Goal: Task Accomplishment & Management: Manage account settings

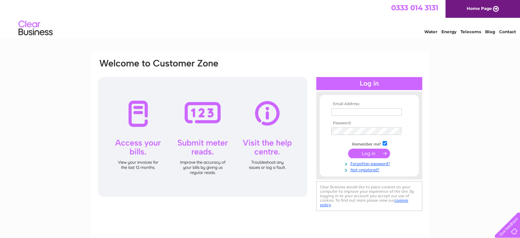
type input "[EMAIL_ADDRESS][DOMAIN_NAME]"
click at [384, 151] on input "submit" at bounding box center [369, 154] width 42 height 10
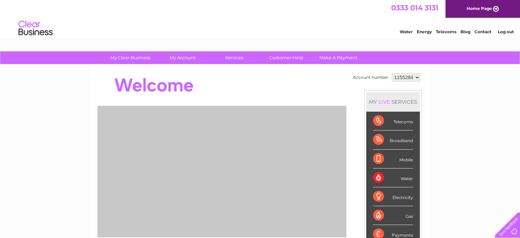
click at [318, 22] on div "Water Energy Telecoms Blog Contact Log out" at bounding box center [260, 29] width 520 height 22
click at [316, 23] on div "Water Energy Telecoms Blog Contact Log out" at bounding box center [260, 29] width 520 height 22
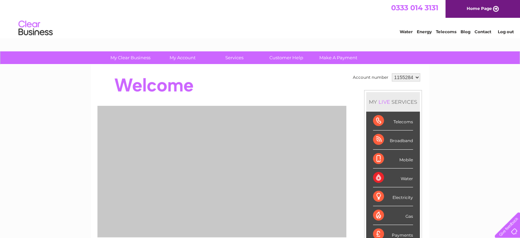
click at [290, 24] on div "Water Energy Telecoms Blog Contact Log out" at bounding box center [260, 29] width 520 height 22
click at [294, 19] on div "Water Energy Telecoms Blog Contact Log out" at bounding box center [260, 29] width 520 height 22
click at [293, 26] on div "Water Energy Telecoms Blog Contact Log out" at bounding box center [260, 29] width 520 height 22
click at [296, 11] on div "0333 014 3131 Home Page" at bounding box center [260, 9] width 520 height 18
click at [286, 29] on div "Water Energy Telecoms Blog Contact Log out" at bounding box center [260, 29] width 520 height 22
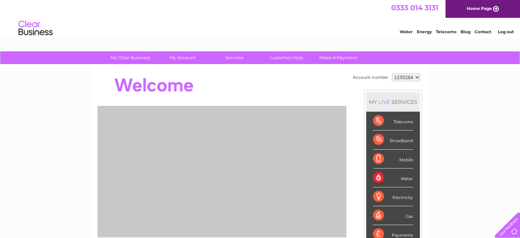
click at [289, 36] on div "Water Energy Telecoms Blog Contact Log out" at bounding box center [260, 29] width 520 height 22
click at [306, 19] on div "Water Energy Telecoms Blog Contact Log out" at bounding box center [260, 29] width 520 height 22
click at [297, 36] on div "Water Energy Telecoms Blog Contact Log out" at bounding box center [260, 29] width 520 height 22
click at [341, 21] on div "Water Energy Telecoms Blog Contact Log out" at bounding box center [260, 29] width 520 height 22
click at [355, 19] on div "Water Energy Telecoms Blog Contact Log out" at bounding box center [260, 29] width 520 height 22
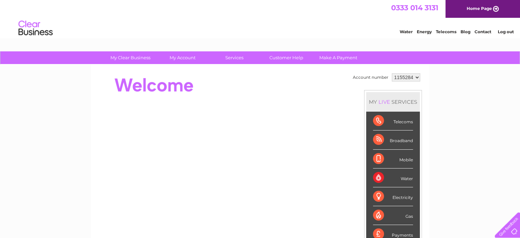
click at [181, 64] on div "My Clear Business Login Details My Details My Preferences Link Account My Accou…" at bounding box center [260, 57] width 520 height 13
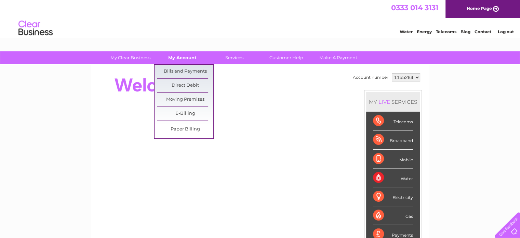
click at [183, 58] on link "My Account" at bounding box center [182, 57] width 56 height 13
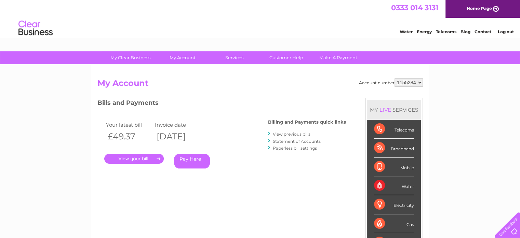
click at [488, 36] on div "Water Energy Telecoms Blog Contact Log out" at bounding box center [453, 29] width 134 height 14
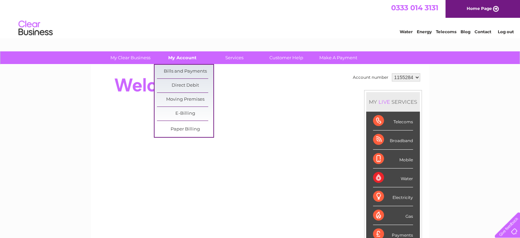
click at [184, 55] on link "My Account" at bounding box center [182, 57] width 56 height 13
click at [185, 67] on link "Bills and Payments" at bounding box center [185, 72] width 56 height 14
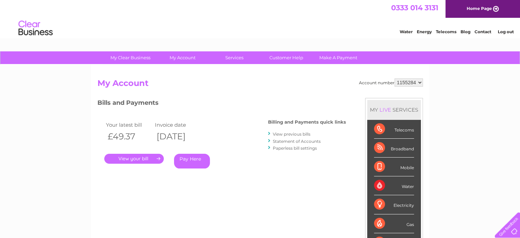
click at [153, 159] on link "." at bounding box center [134, 159] width 60 height 10
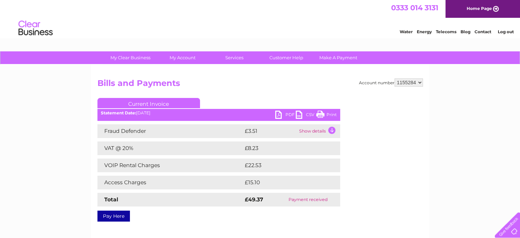
click at [296, 21] on div "Water Energy Telecoms Blog Contact Log out" at bounding box center [260, 29] width 520 height 22
